Goal: Entertainment & Leisure: Consume media (video, audio)

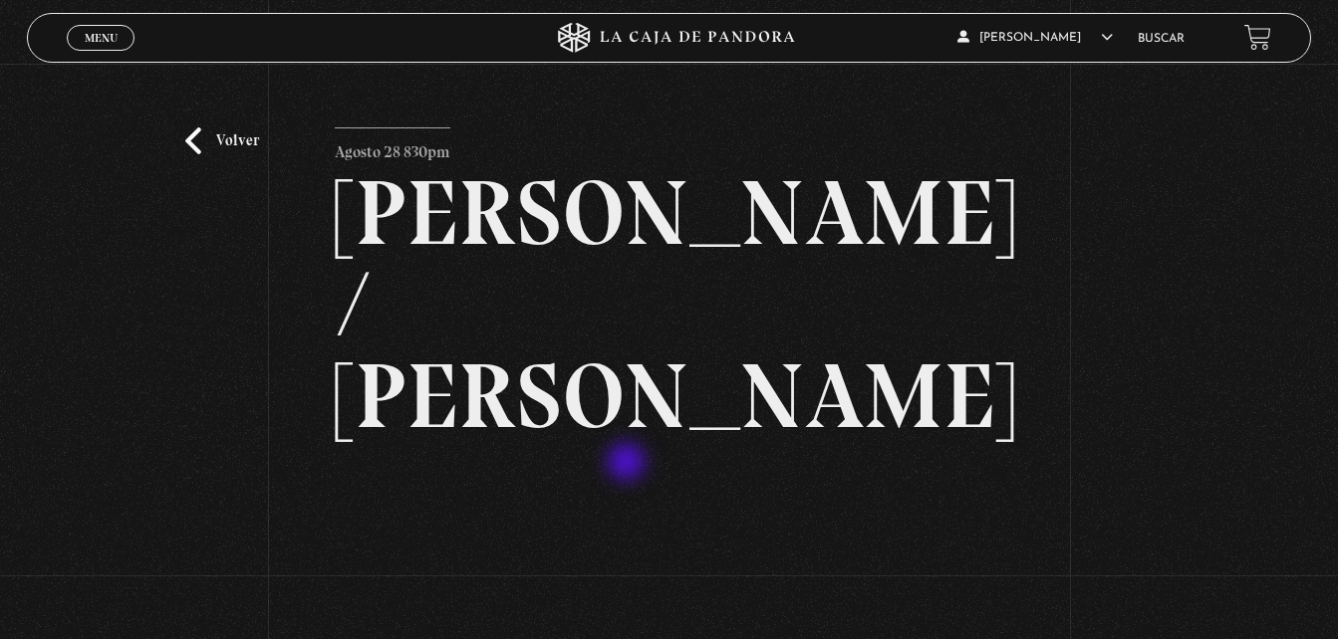
scroll to position [199, 0]
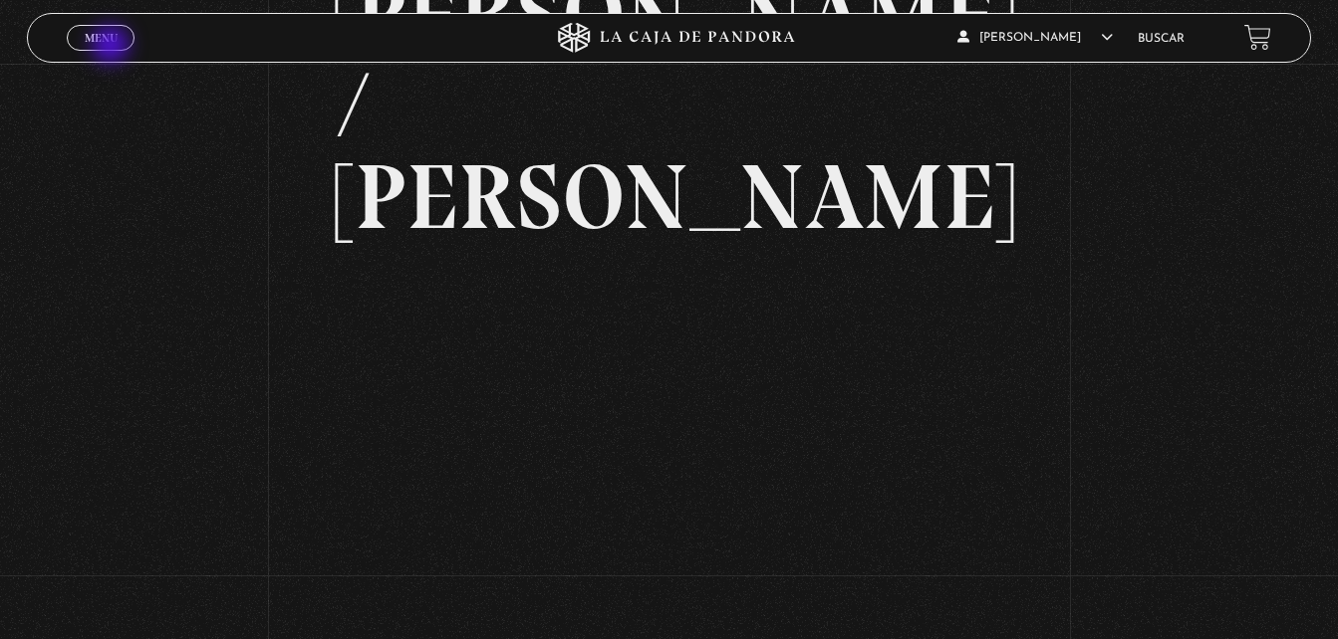
click at [113, 47] on link "Menu Cerrar" at bounding box center [101, 38] width 68 height 26
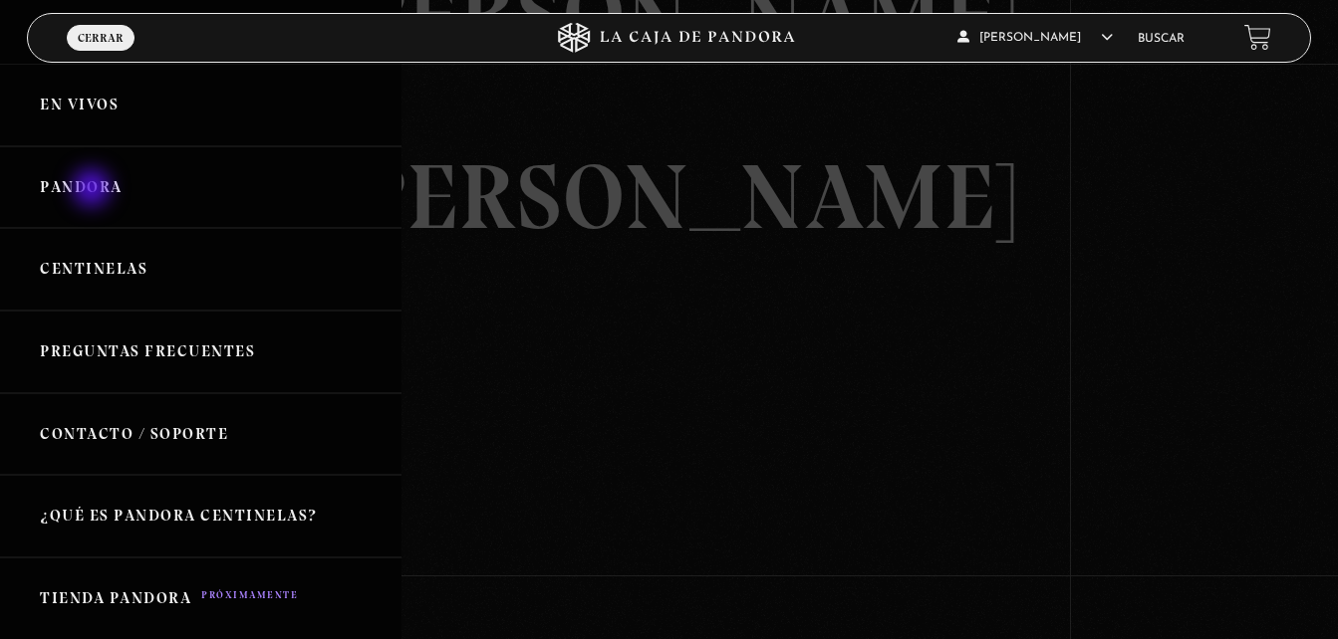
click at [94, 190] on link "Pandora" at bounding box center [200, 187] width 401 height 83
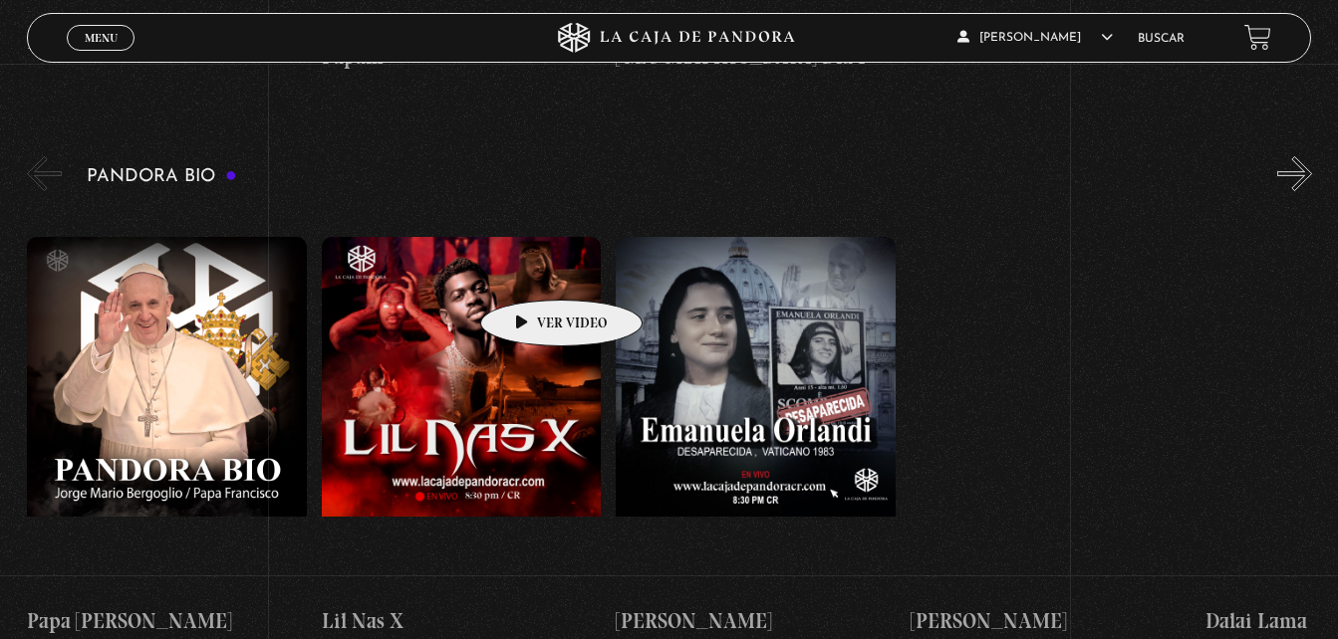
scroll to position [3088, 0]
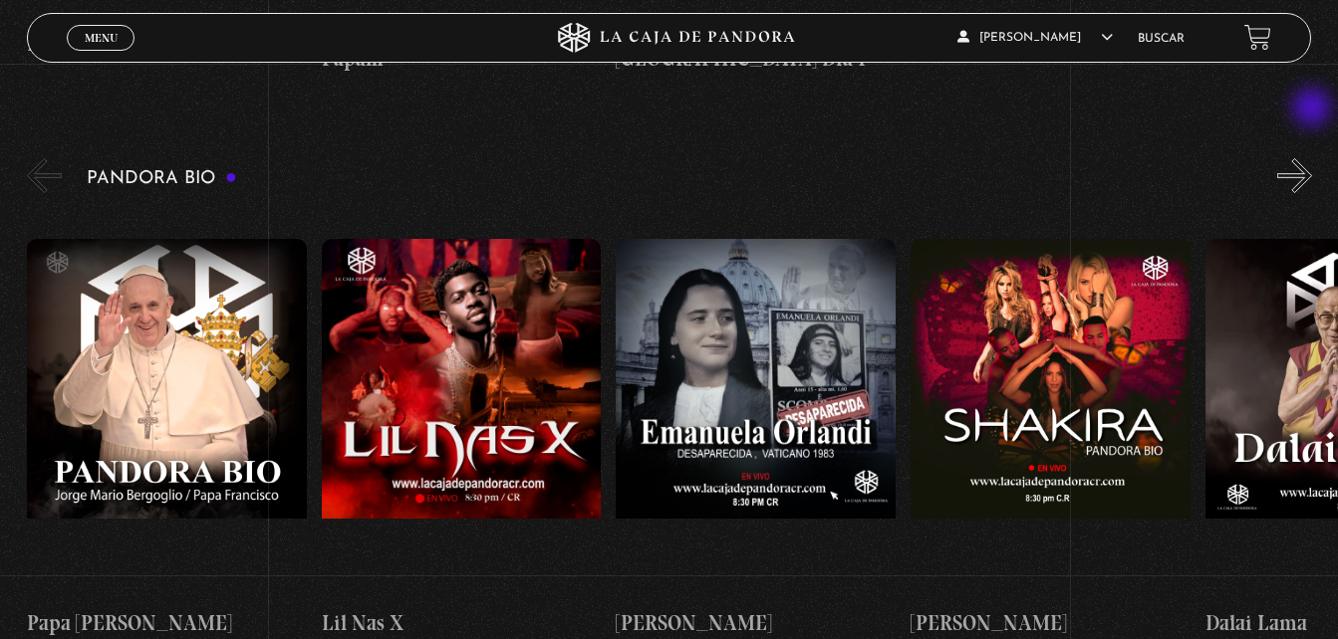
click at [1312, 158] on button "»" at bounding box center [1294, 175] width 35 height 35
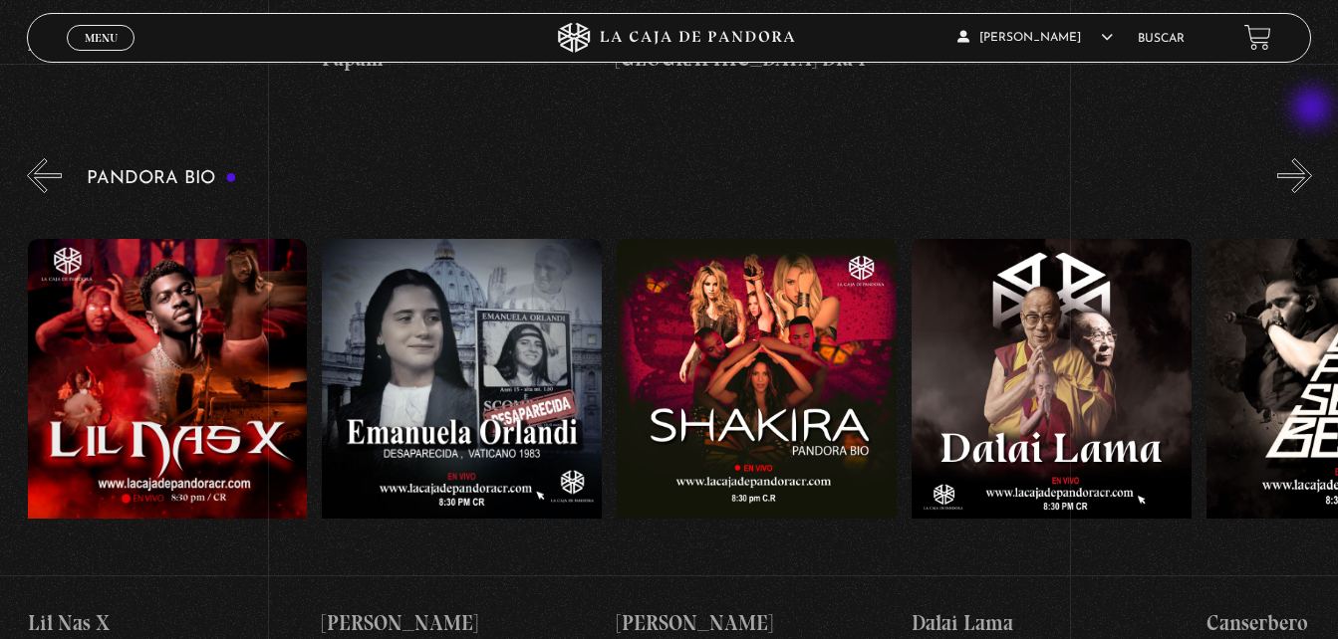
click at [1312, 158] on button "»" at bounding box center [1294, 175] width 35 height 35
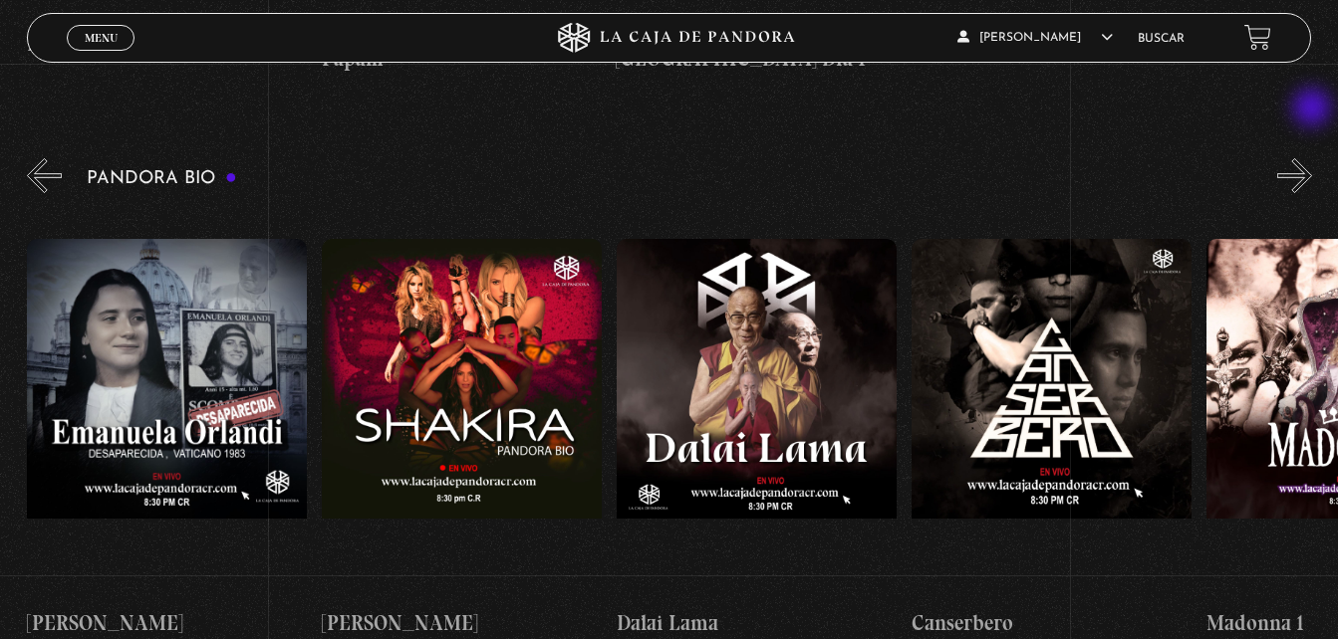
click at [1312, 158] on button "»" at bounding box center [1294, 175] width 35 height 35
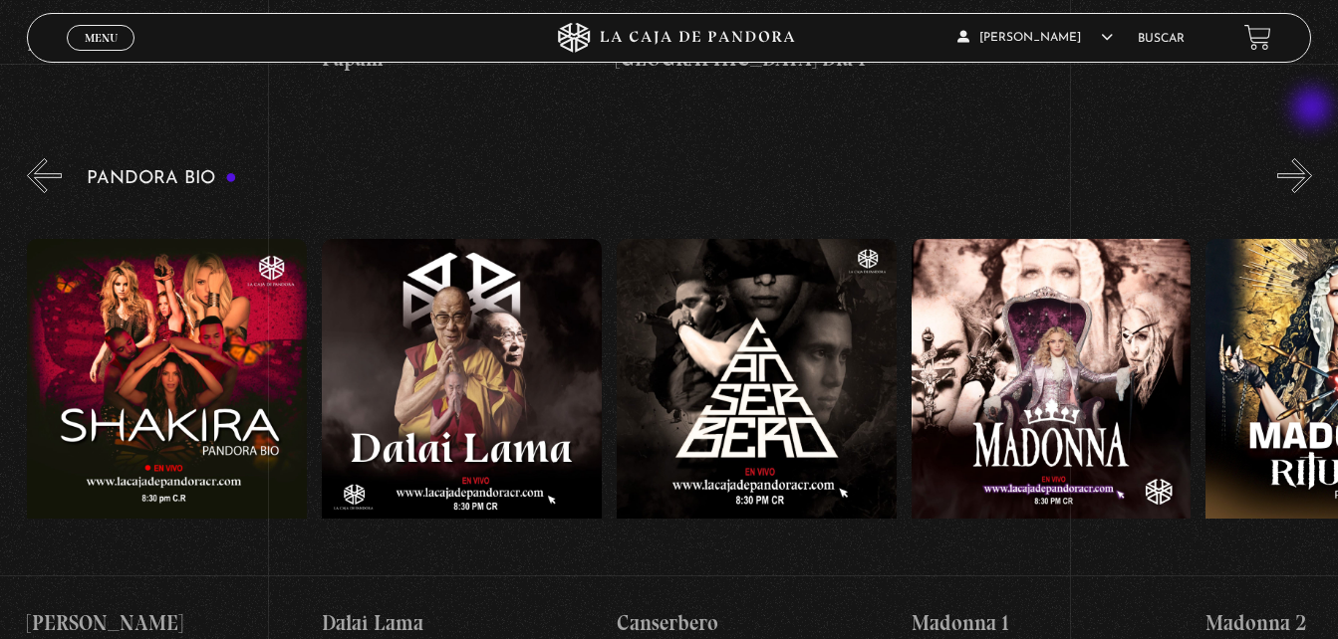
click at [1312, 158] on button "»" at bounding box center [1294, 175] width 35 height 35
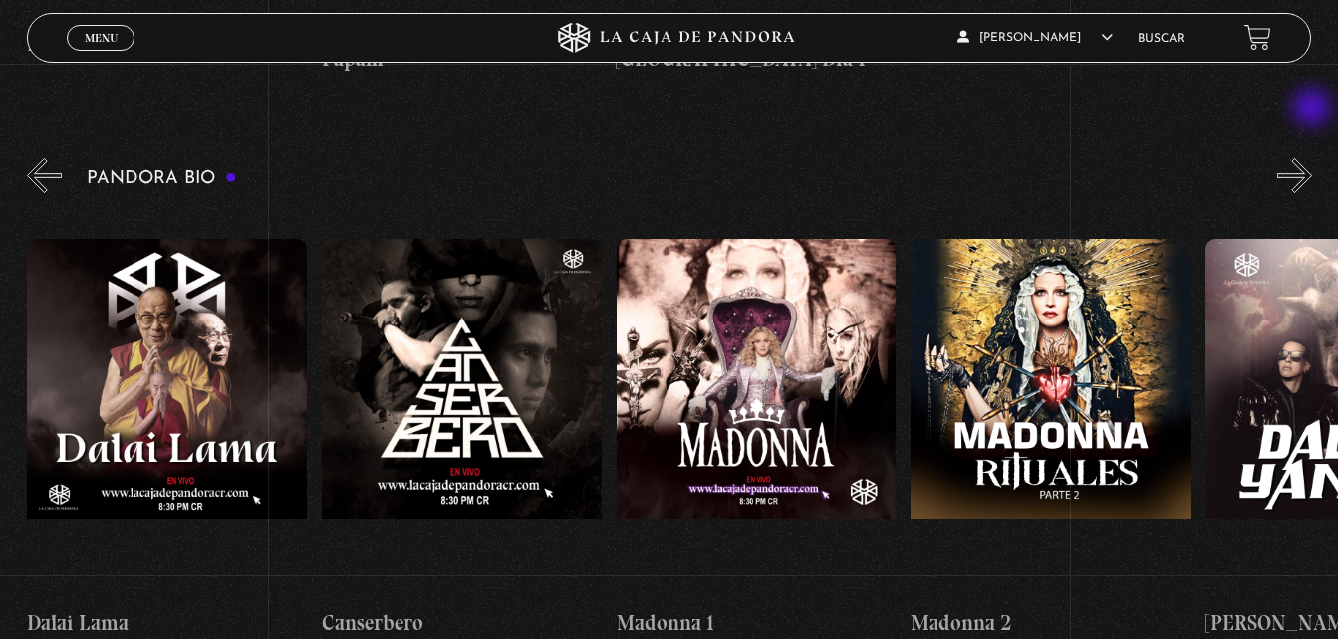
click at [1312, 158] on button "»" at bounding box center [1294, 175] width 35 height 35
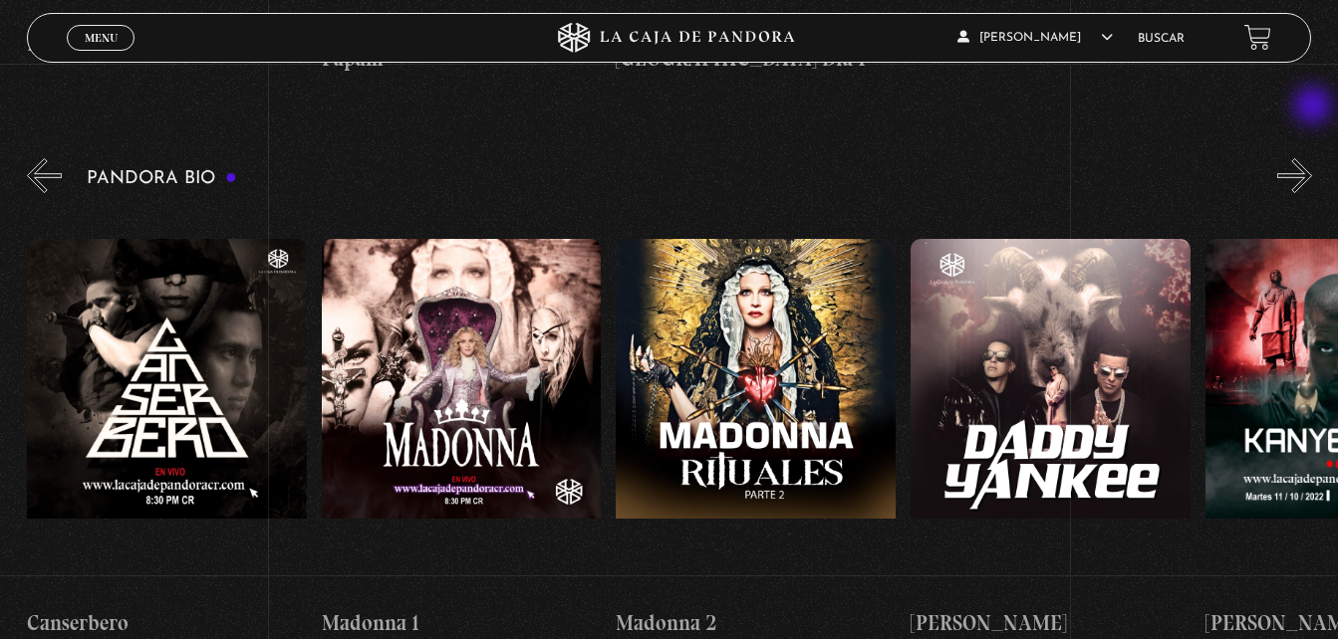
click at [1312, 158] on button "»" at bounding box center [1294, 175] width 35 height 35
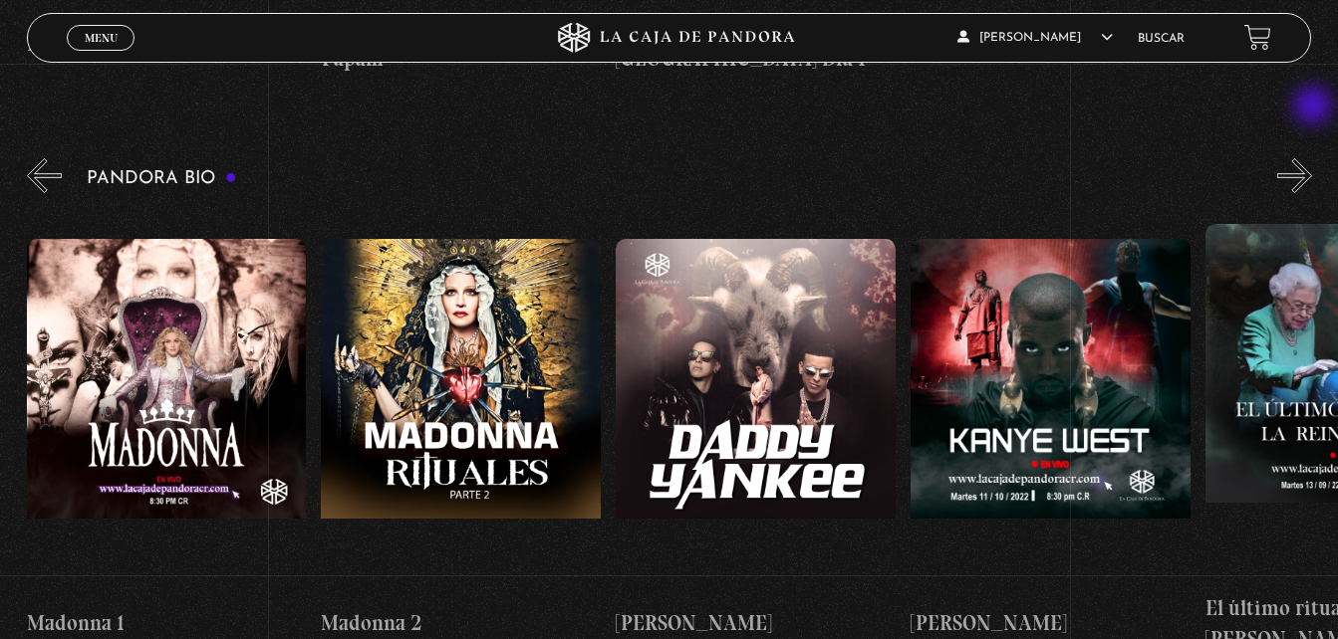
click at [1312, 158] on button "»" at bounding box center [1294, 175] width 35 height 35
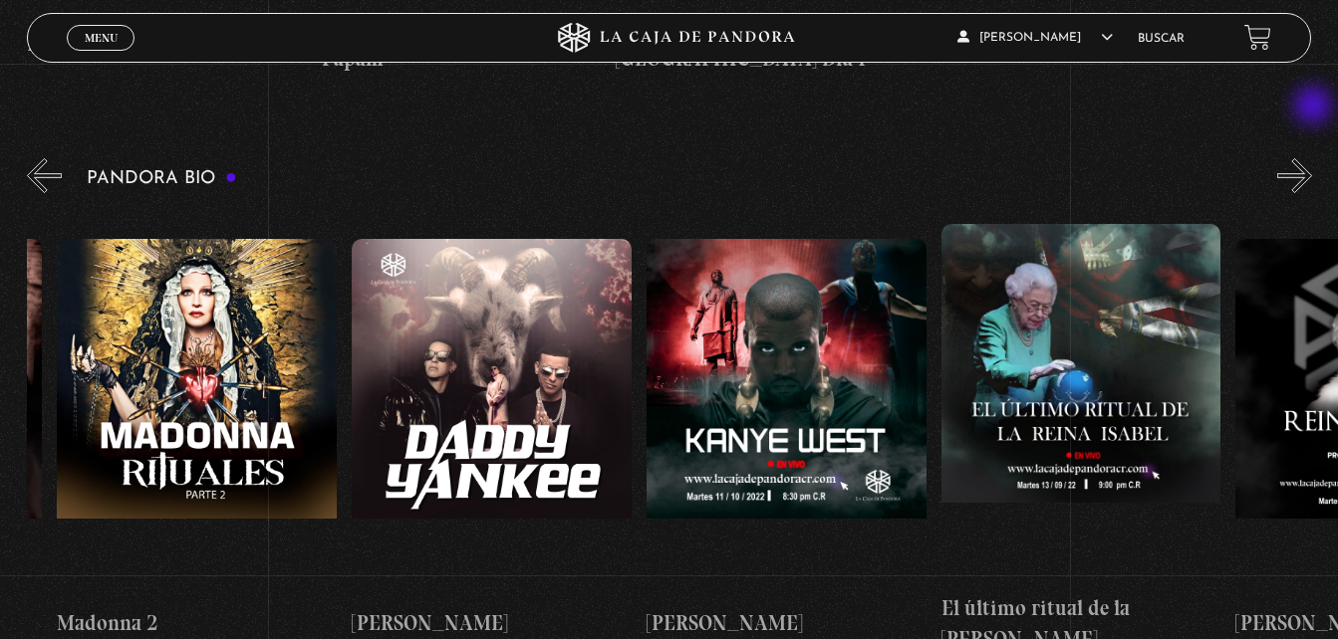
click at [1312, 158] on button "»" at bounding box center [1294, 175] width 35 height 35
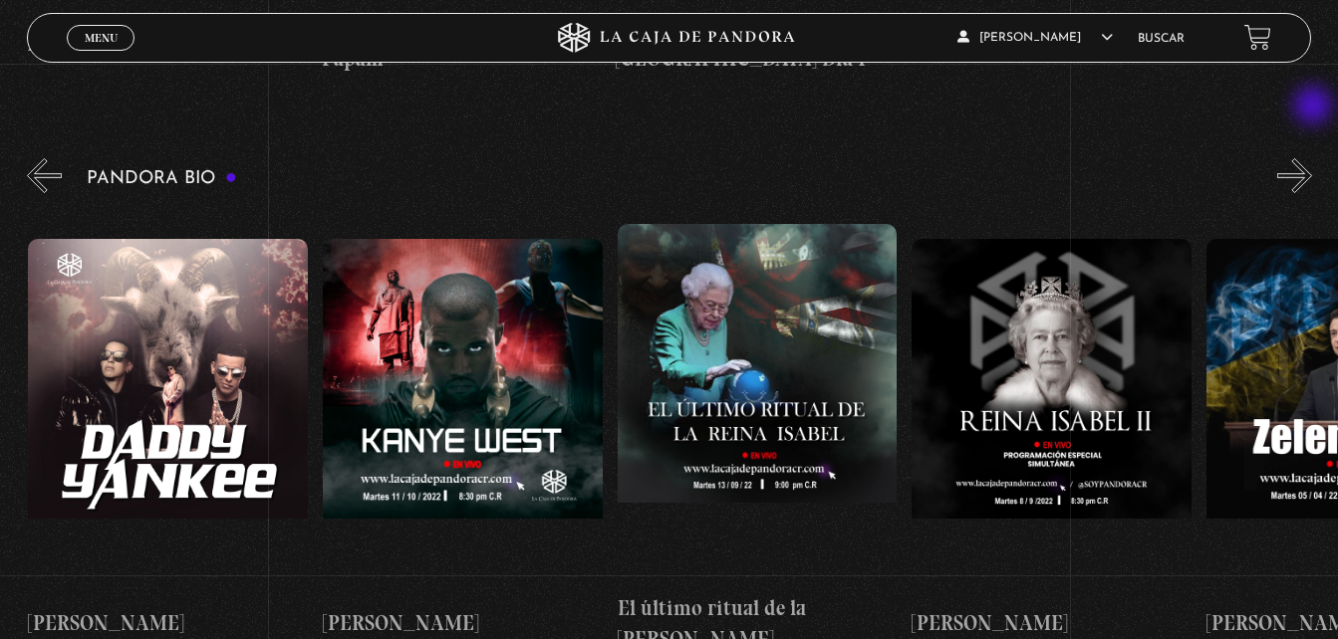
click at [1312, 158] on button "»" at bounding box center [1294, 175] width 35 height 35
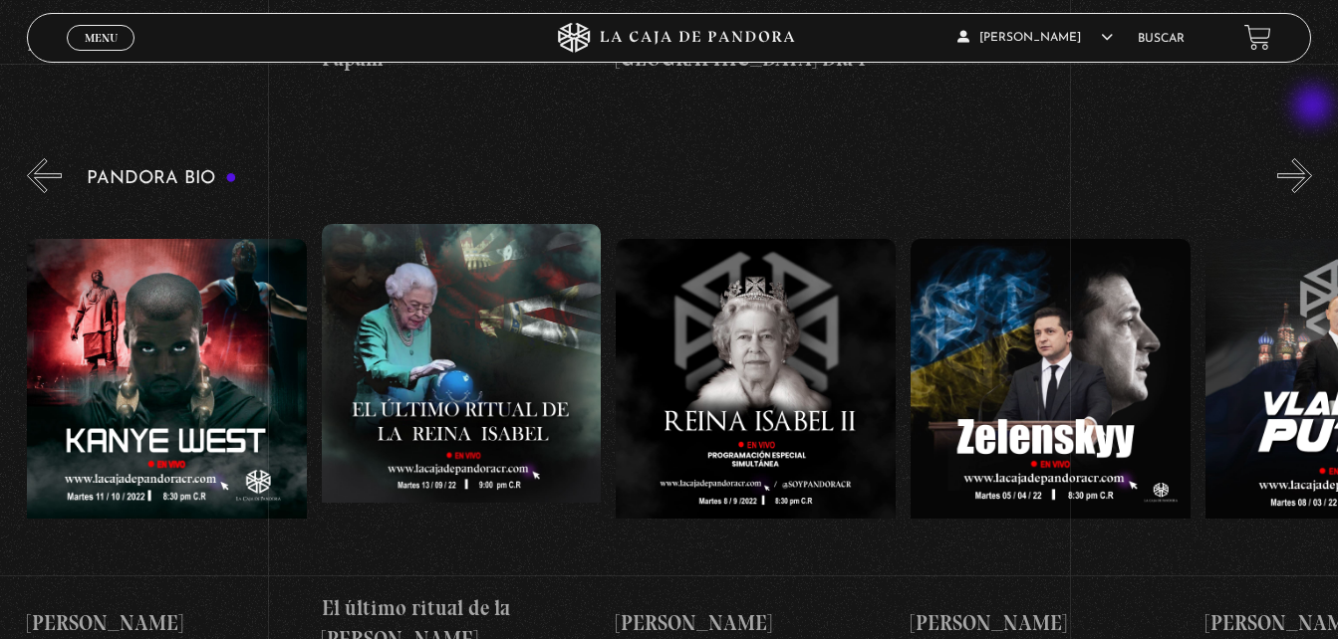
click at [1312, 158] on button "»" at bounding box center [1294, 175] width 35 height 35
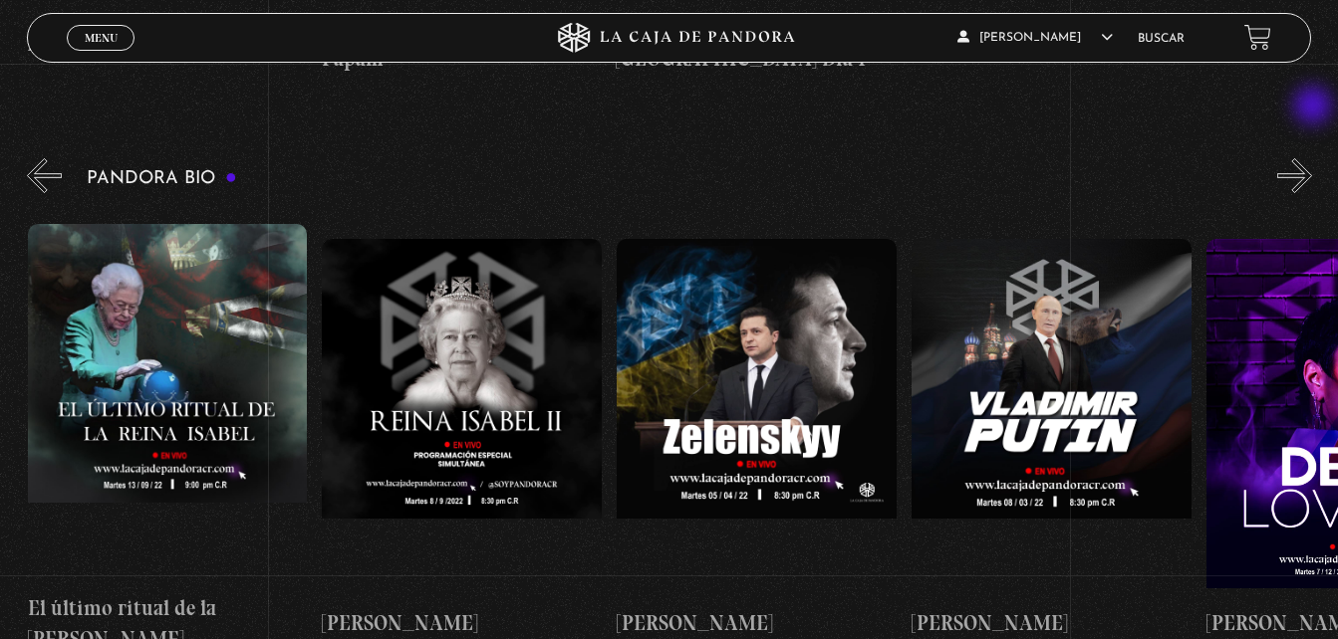
click at [1312, 158] on button "»" at bounding box center [1294, 175] width 35 height 35
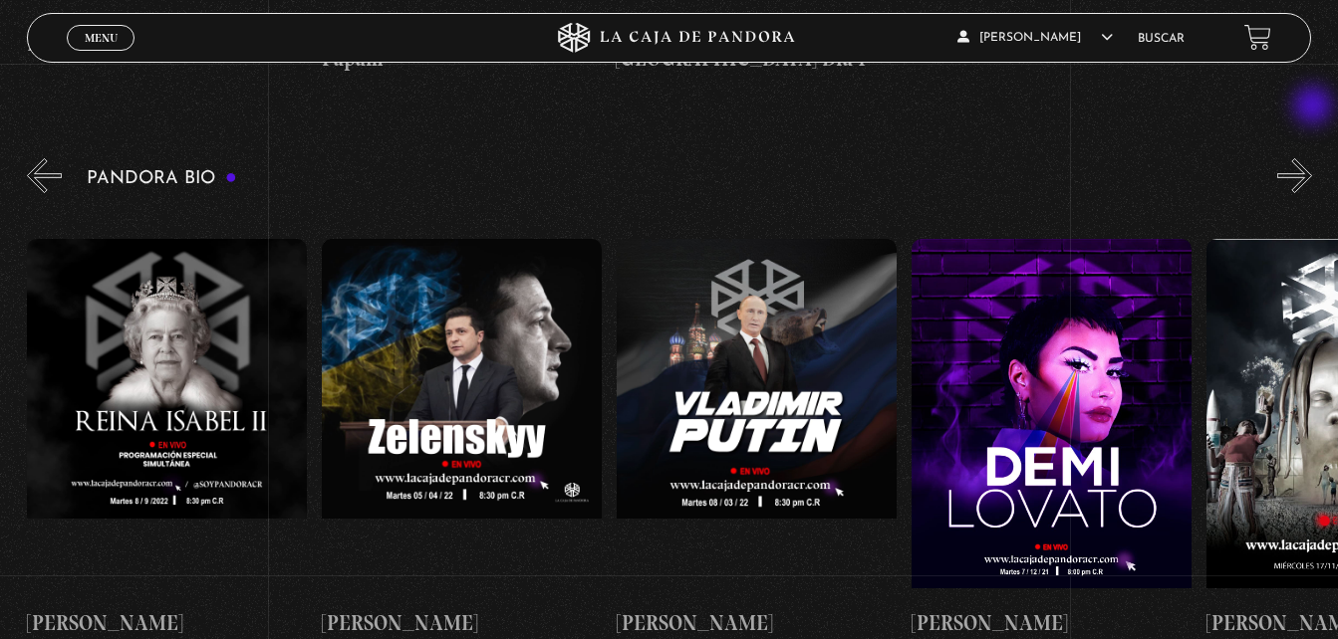
click at [1312, 158] on button "»" at bounding box center [1294, 175] width 35 height 35
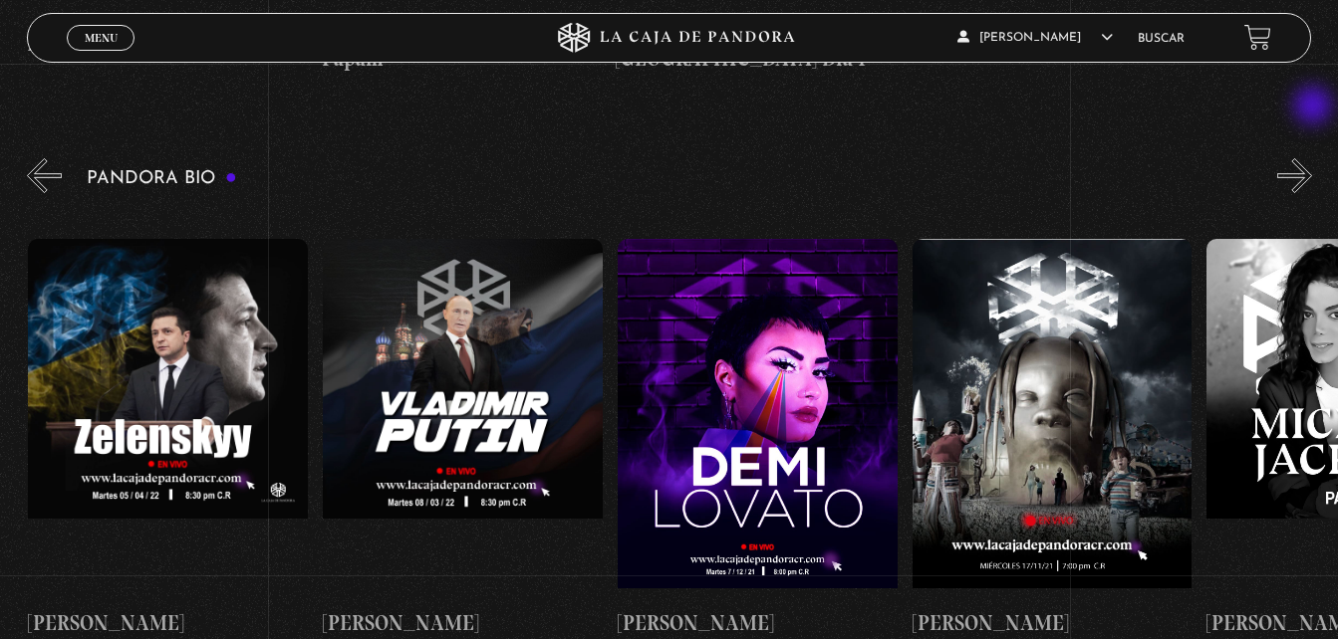
click at [1312, 158] on button "»" at bounding box center [1294, 175] width 35 height 35
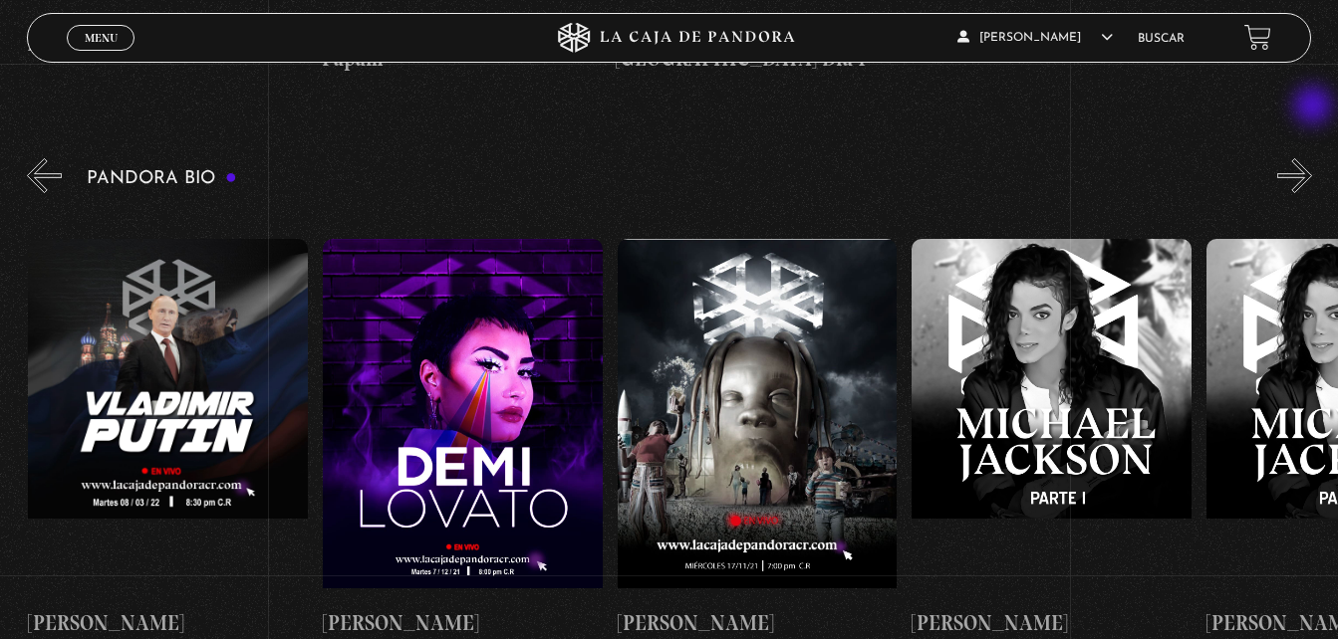
click at [1312, 158] on button "»" at bounding box center [1294, 175] width 35 height 35
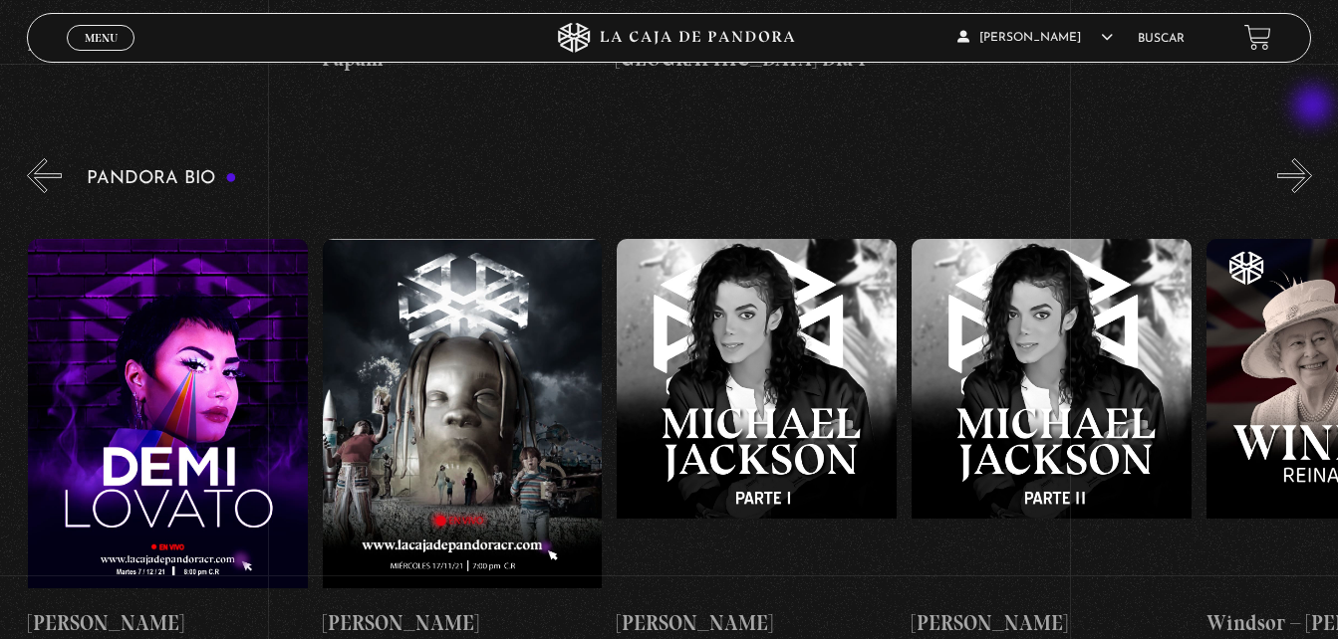
click at [1312, 158] on button "»" at bounding box center [1294, 175] width 35 height 35
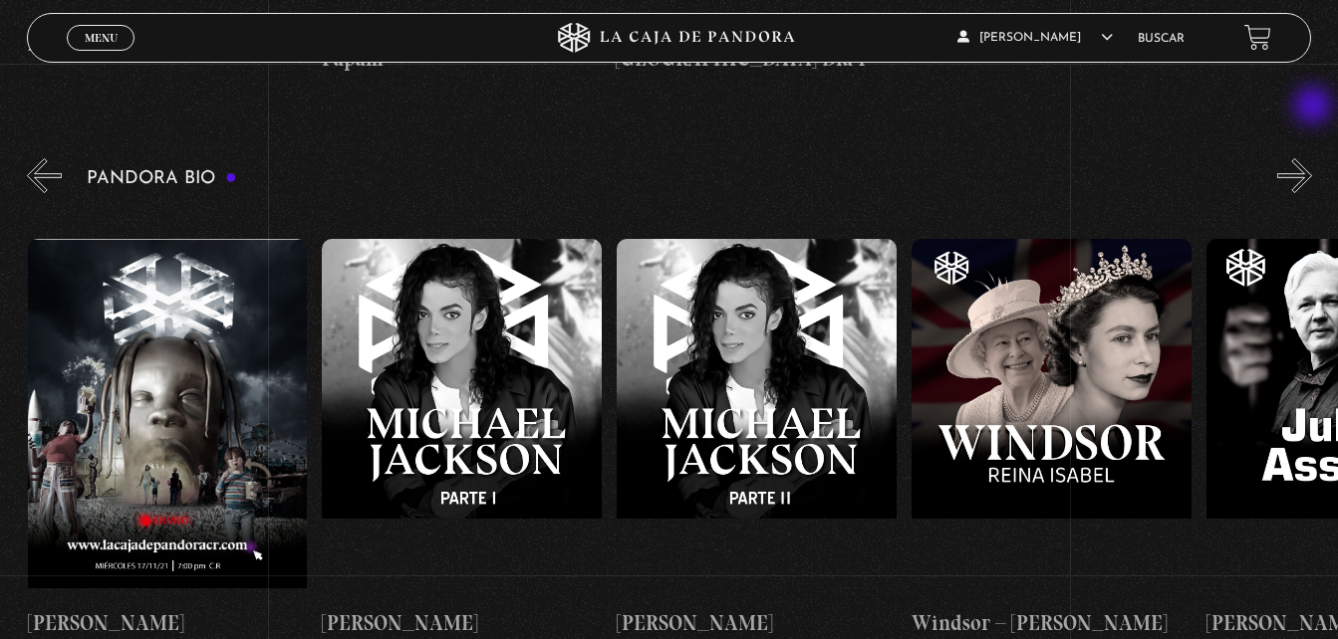
click at [1312, 158] on button "»" at bounding box center [1294, 175] width 35 height 35
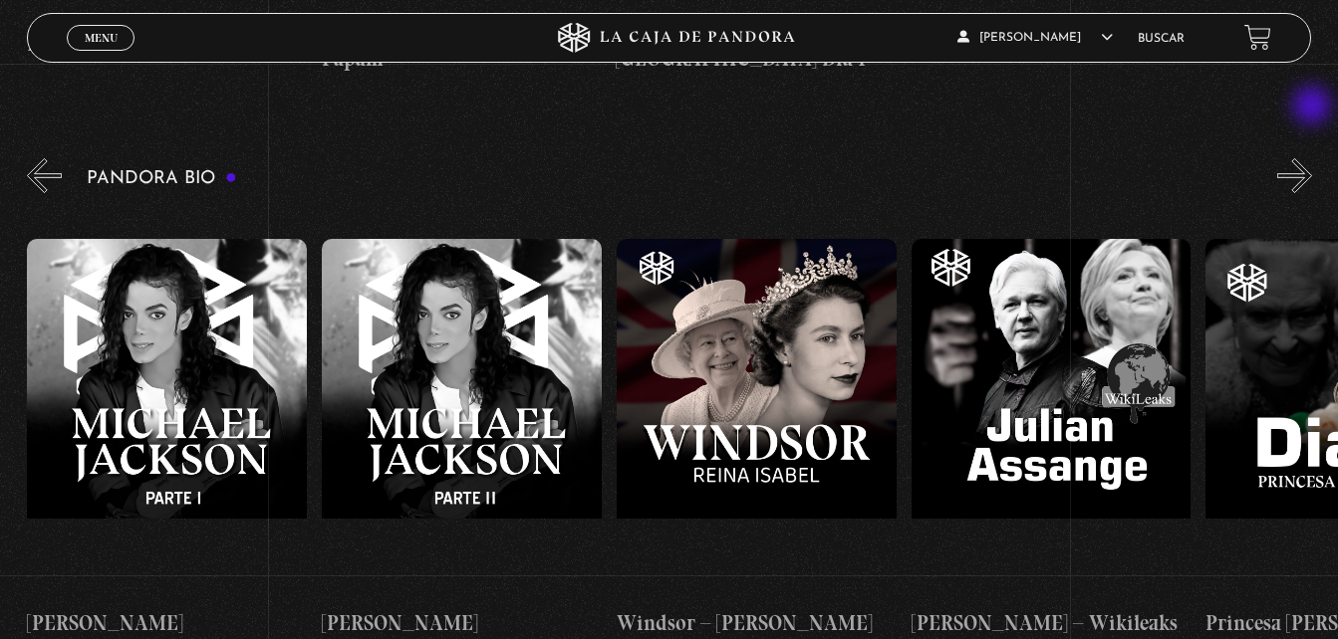
click at [1312, 158] on button "»" at bounding box center [1294, 175] width 35 height 35
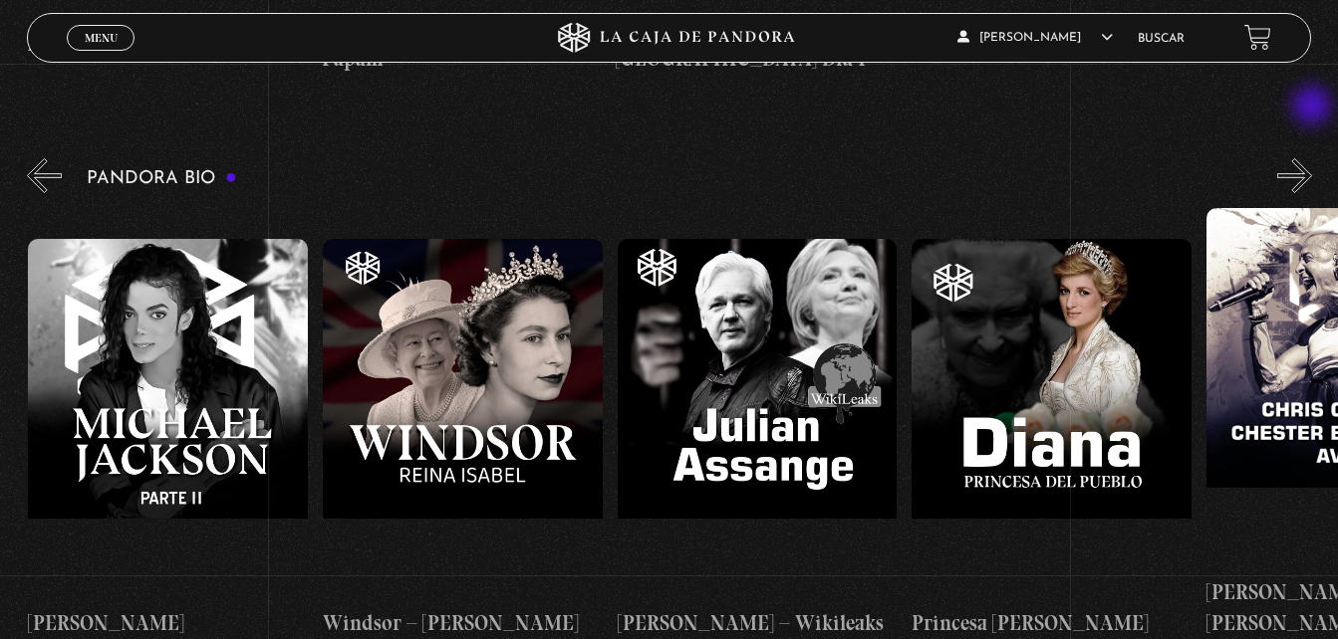
scroll to position [0, 5008]
click at [1312, 158] on button "»" at bounding box center [1294, 175] width 35 height 35
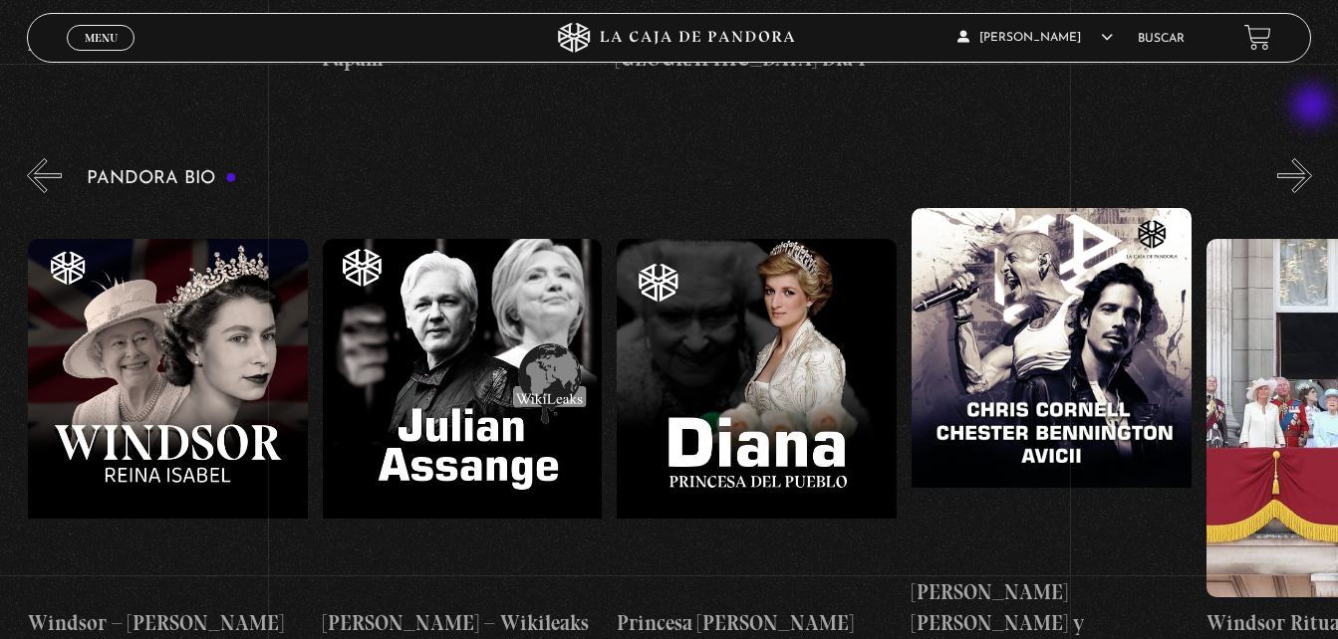
scroll to position [0, 5303]
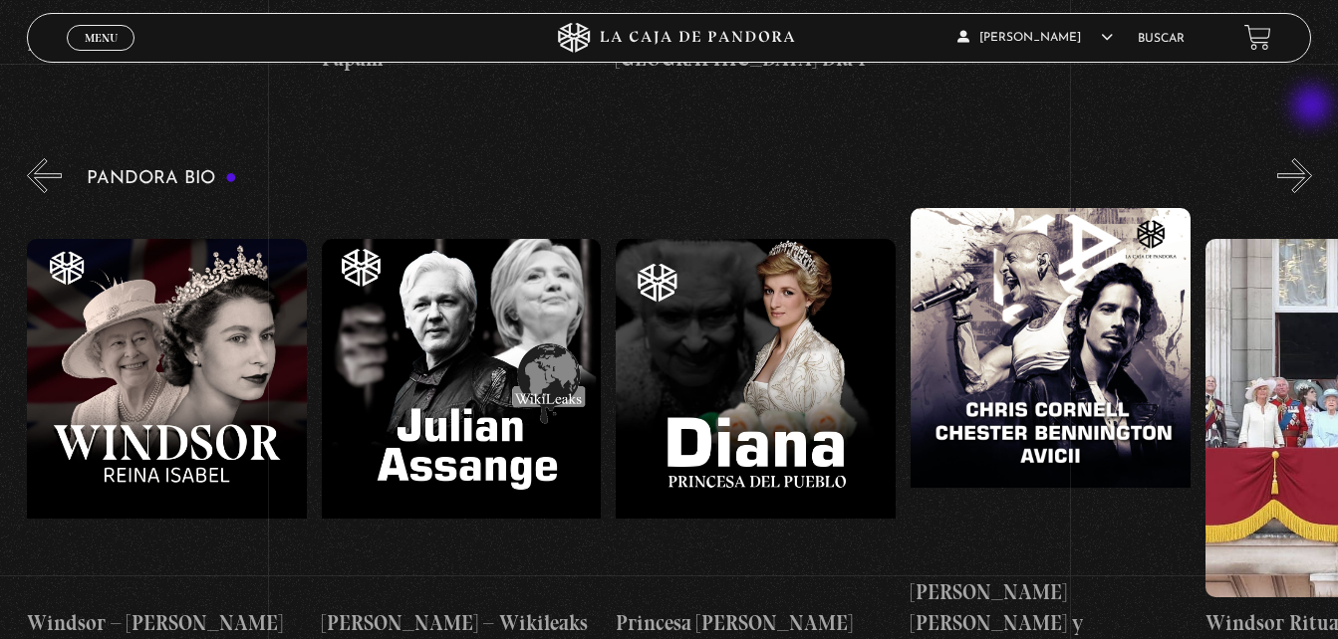
click at [1312, 158] on button "»" at bounding box center [1294, 175] width 35 height 35
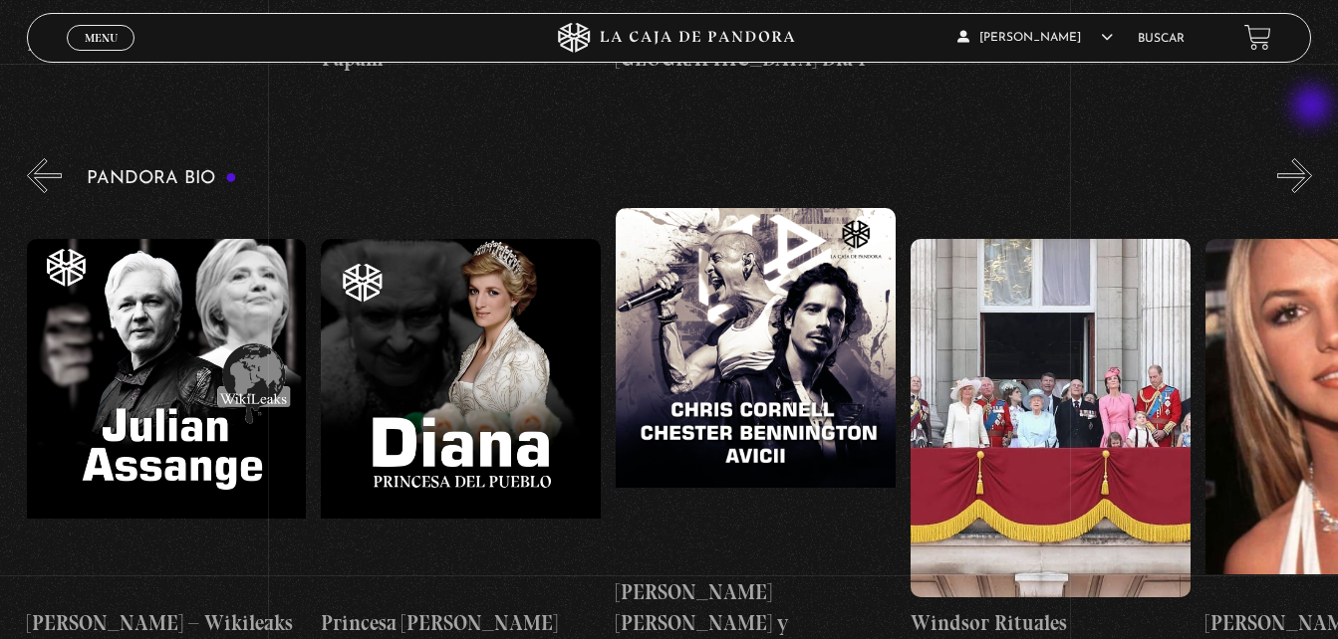
click at [1312, 158] on button "»" at bounding box center [1294, 175] width 35 height 35
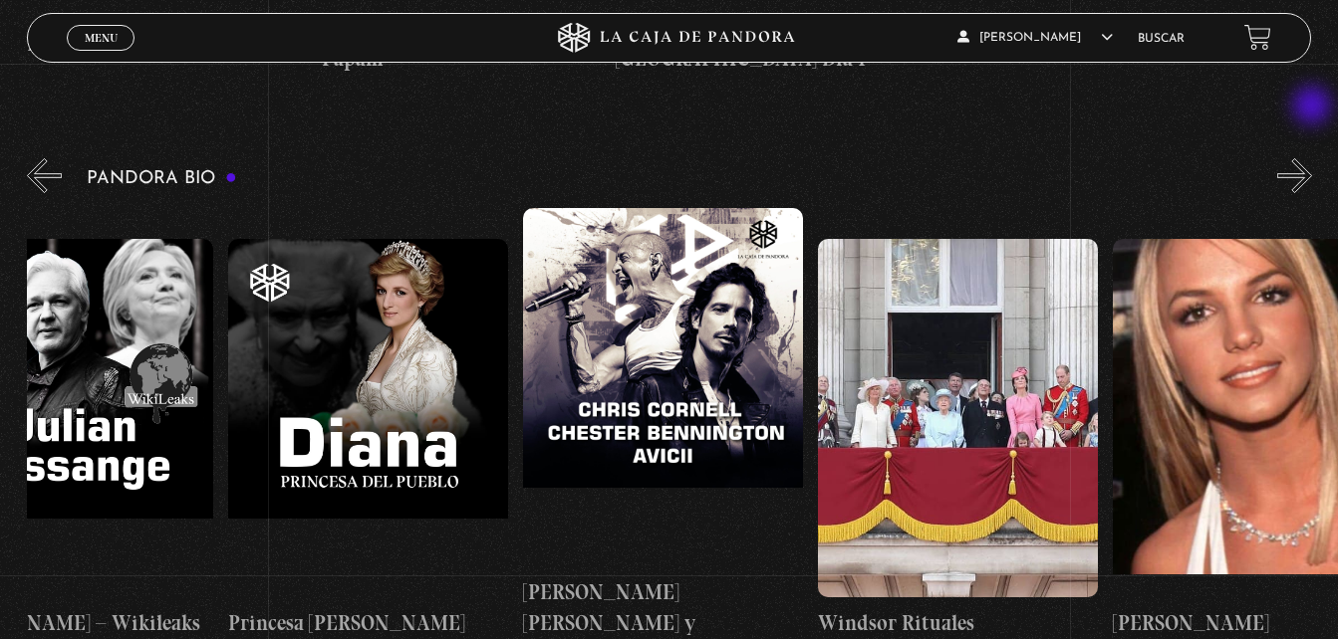
scroll to position [0, 5745]
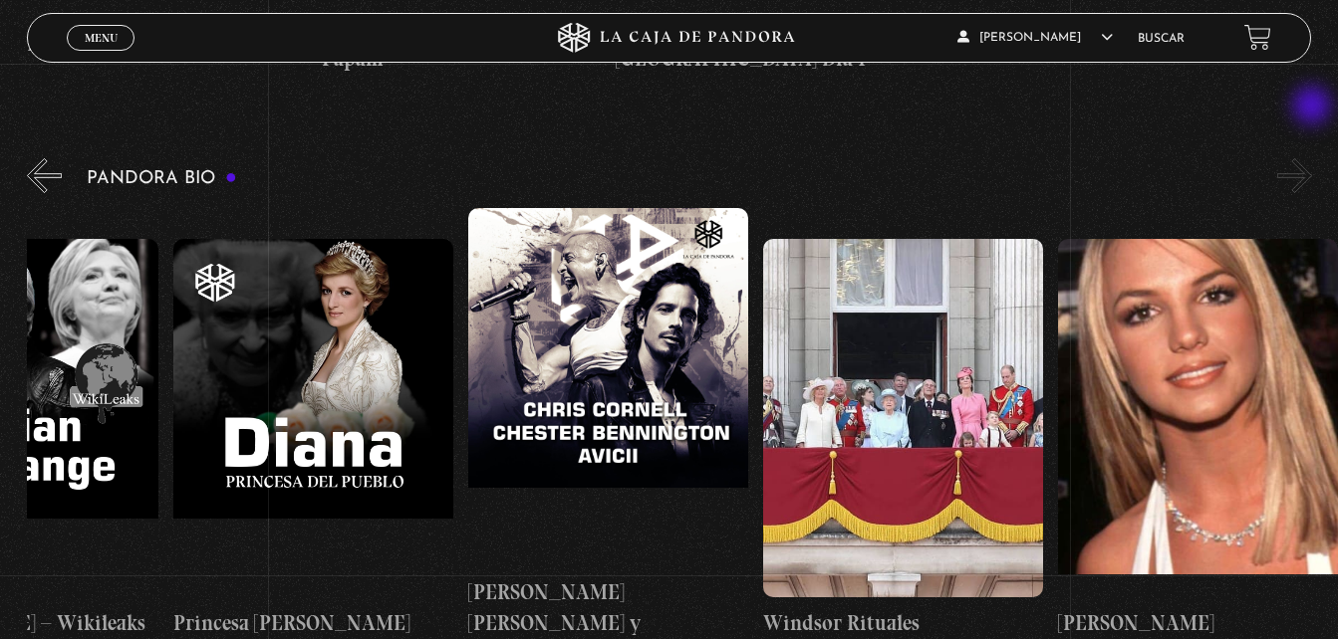
click at [1312, 158] on button "»" at bounding box center [1294, 175] width 35 height 35
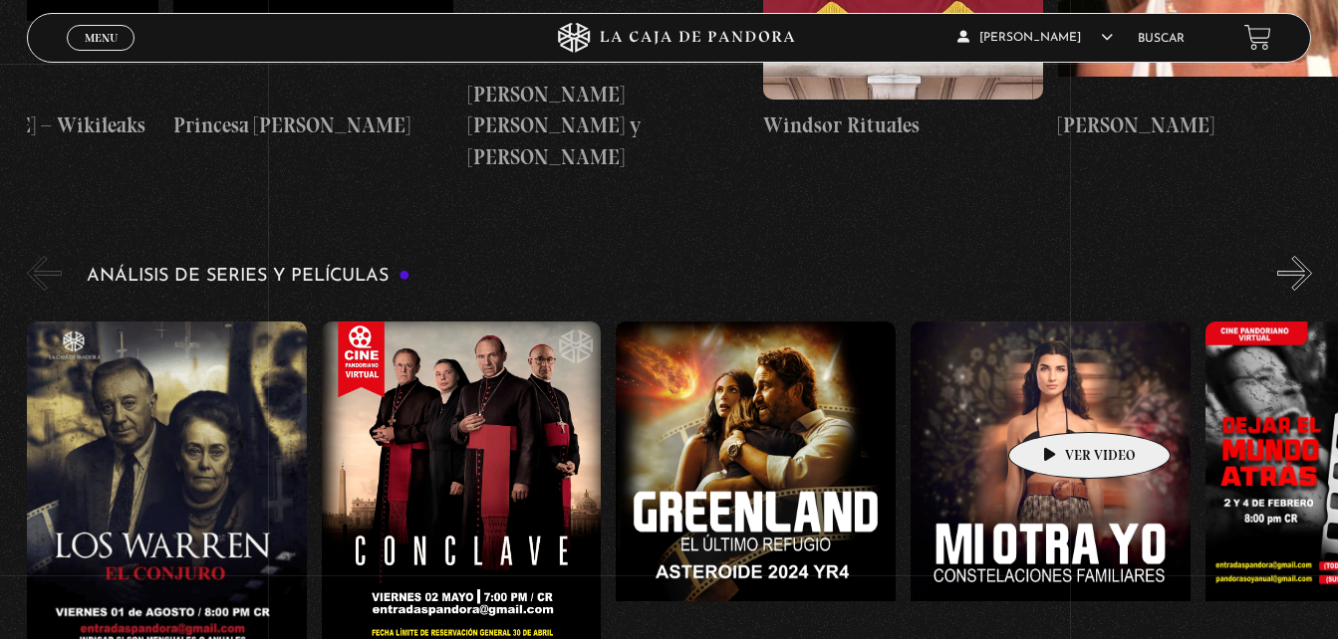
click at [1058, 402] on figure at bounding box center [1050, 501] width 280 height 359
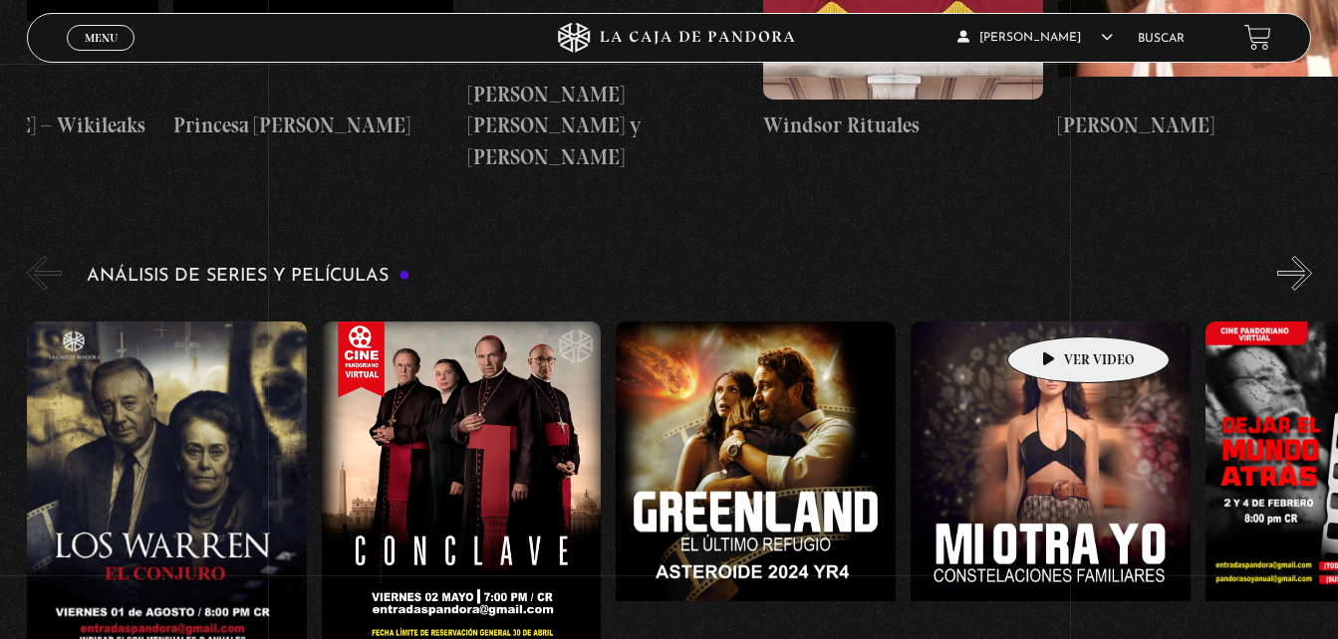
click at [1057, 322] on figure at bounding box center [1050, 501] width 280 height 359
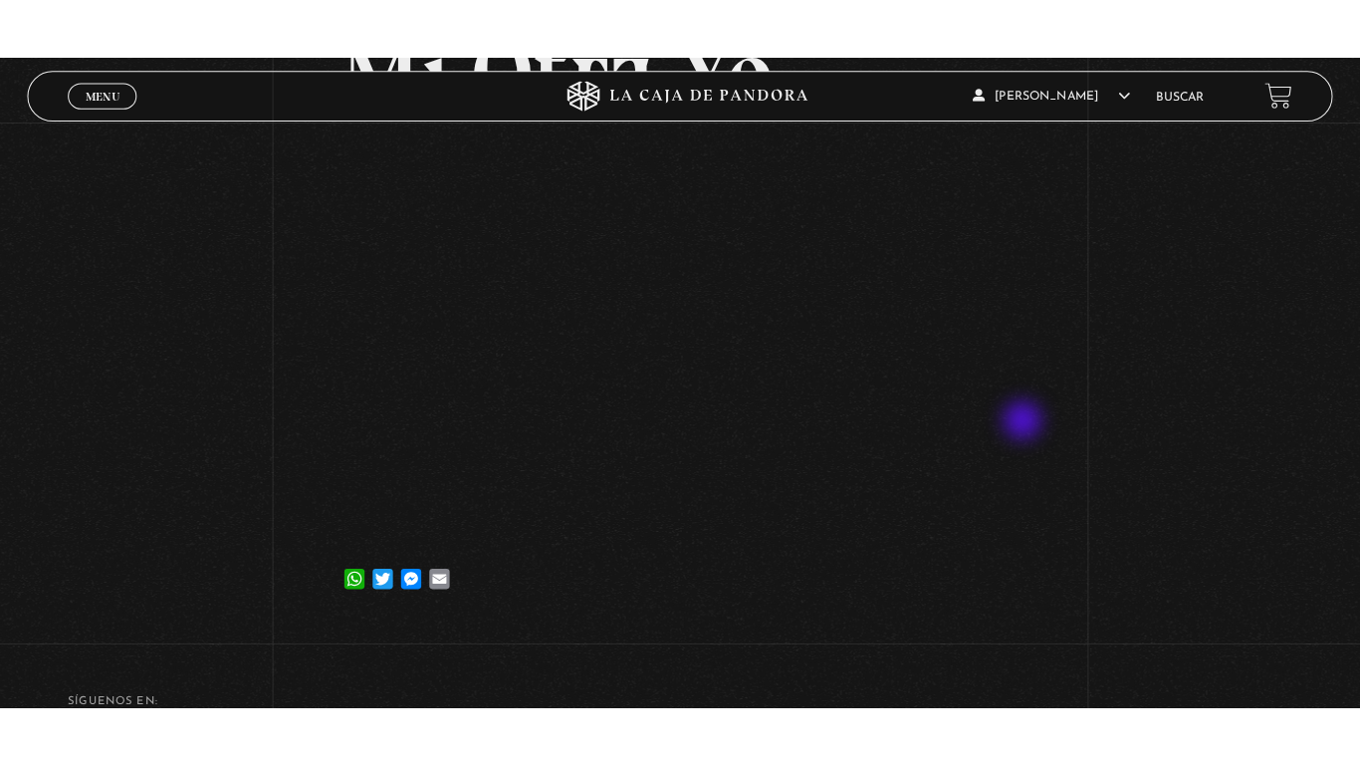
scroll to position [199, 0]
